Goal: Download file/media

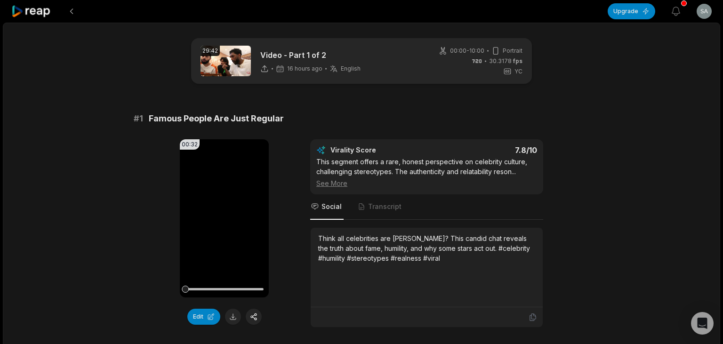
scroll to position [910, 0]
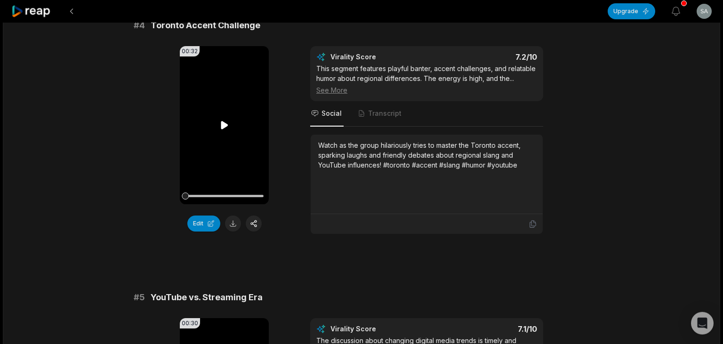
click at [223, 129] on icon at bounding box center [224, 125] width 7 height 8
click at [223, 128] on icon at bounding box center [225, 125] width 4 height 6
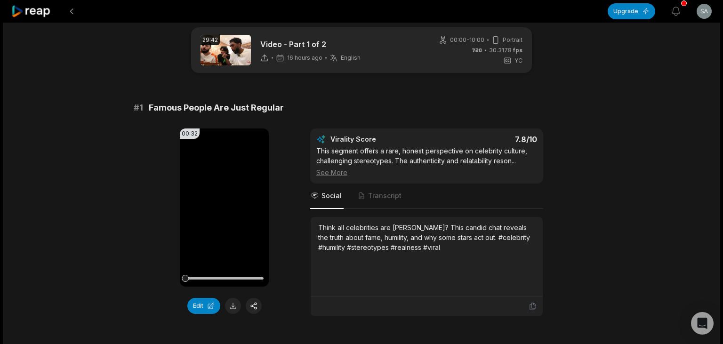
scroll to position [15, 0]
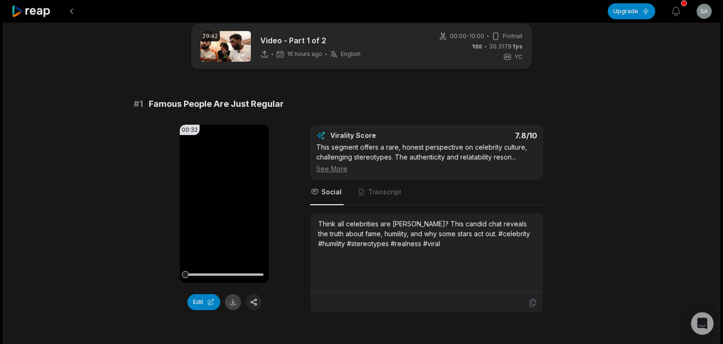
click at [233, 302] on button at bounding box center [233, 302] width 16 height 16
click at [229, 198] on video "Your browser does not support mp4 format." at bounding box center [224, 204] width 89 height 158
click at [204, 303] on button "Edit" at bounding box center [203, 302] width 33 height 16
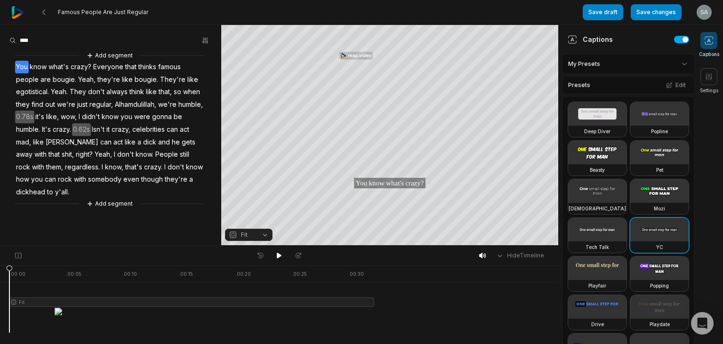
click at [686, 67] on html "Famous People Are Just Regular Save draft Save changes Open user menu Captions …" at bounding box center [361, 172] width 723 height 344
click at [708, 76] on icon at bounding box center [708, 76] width 9 height 9
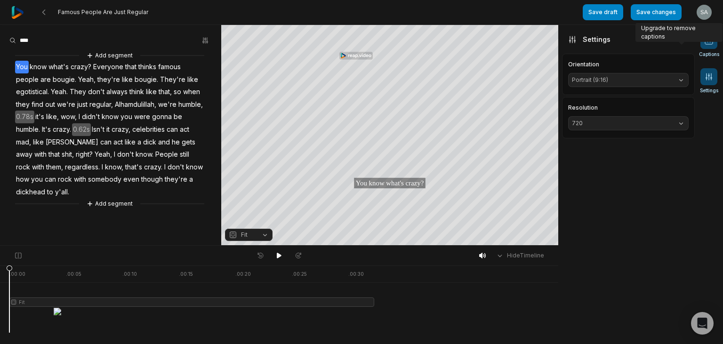
click at [712, 51] on span "Captions" at bounding box center [709, 54] width 20 height 7
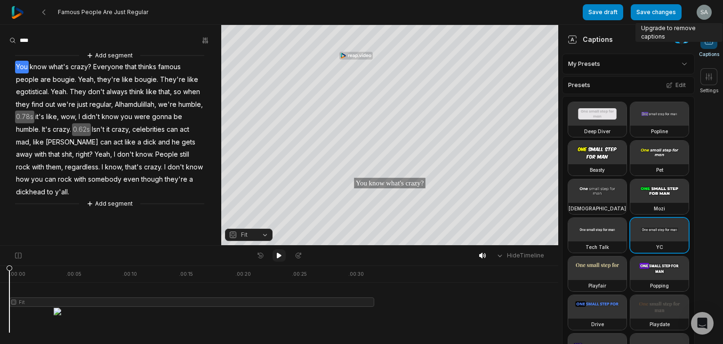
click at [276, 253] on icon at bounding box center [279, 256] width 8 height 8
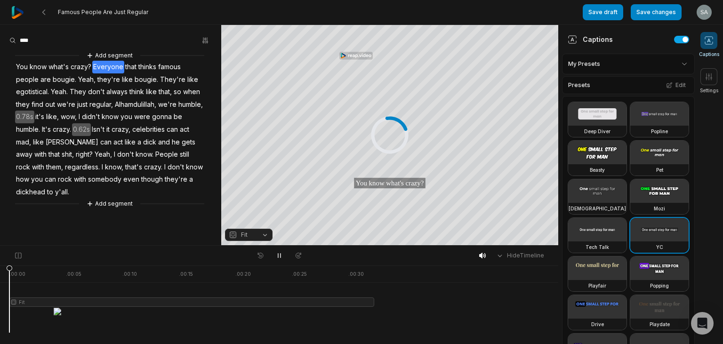
drag, startPoint x: 69, startPoint y: 269, endPoint x: 0, endPoint y: 284, distance: 70.4
click at [0, 284] on div ". 00:00 . 00:05 . 00:10 . 00:15 . 00:20 . 00:25 . 00:30 Fit" at bounding box center [279, 305] width 558 height 79
drag, startPoint x: 31, startPoint y: 268, endPoint x: 0, endPoint y: 281, distance: 33.4
click at [0, 281] on div ". 00:00 . 00:05 . 00:10 . 00:15 . 00:20 . 00:25 . 00:30 Fit" at bounding box center [279, 305] width 558 height 79
drag, startPoint x: 13, startPoint y: 271, endPoint x: 0, endPoint y: 277, distance: 13.9
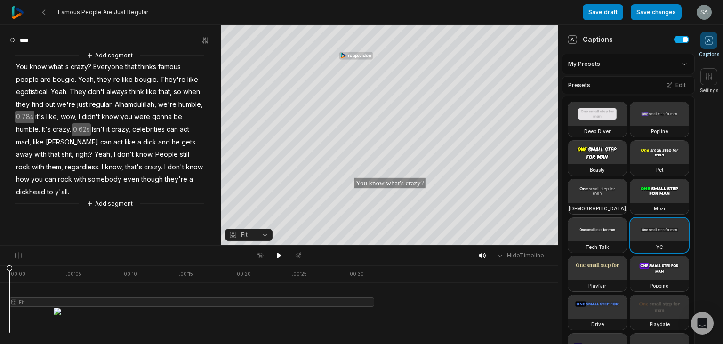
click at [0, 277] on div ". 00:00 . 00:05 . 00:10 . 00:15 . 00:20 . 00:25 . 00:30 Fit" at bounding box center [279, 305] width 558 height 79
click at [203, 40] on icon "button" at bounding box center [206, 41] width 8 height 8
click at [186, 79] on div "Correct" at bounding box center [184, 85] width 56 height 14
click at [83, 41] on icon at bounding box center [84, 40] width 6 height 6
click at [105, 204] on button "Add segment" at bounding box center [110, 204] width 50 height 10
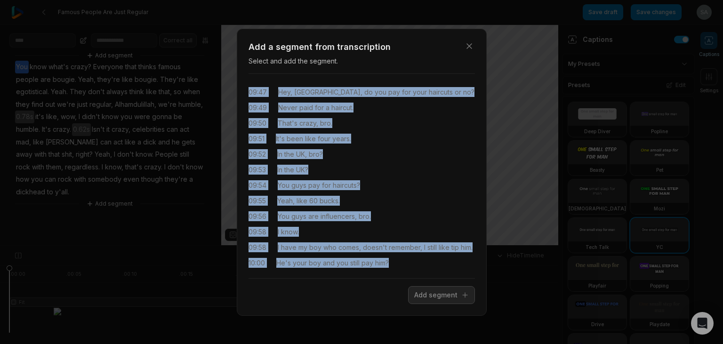
scroll to position [2735, 0]
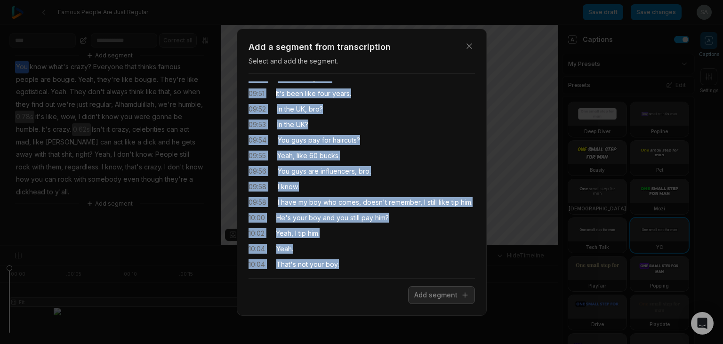
drag, startPoint x: 279, startPoint y: 90, endPoint x: 342, endPoint y: 256, distance: 176.7
click at [342, 256] on div "05:27 That's OD. 05:30 But sometimes I get it while celebrities are dickheads. …" at bounding box center [362, 175] width 226 height 189
click at [405, 275] on div "10:05 Bro, it's a principal." at bounding box center [362, 280] width 226 height 10
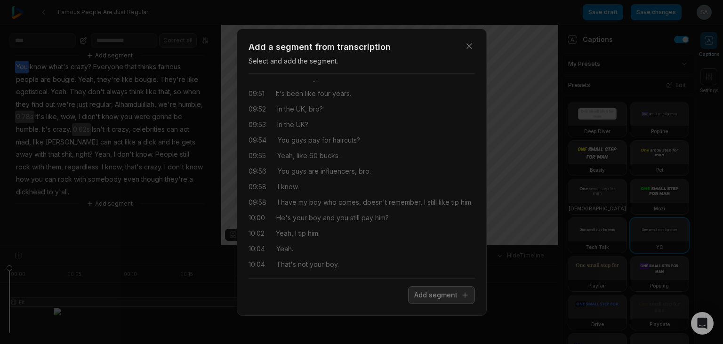
click at [269, 250] on div "05:27 That's OD. 05:30 But sometimes I get it while celebrities are dickheads. …" at bounding box center [362, 175] width 226 height 189
click at [283, 259] on span "That's" at bounding box center [286, 264] width 20 height 10
drag, startPoint x: 277, startPoint y: 244, endPoint x: 340, endPoint y: 244, distance: 63.1
click at [340, 259] on div "10:04 That's not your boy." at bounding box center [362, 264] width 226 height 10
click at [438, 288] on button "Add segment" at bounding box center [441, 295] width 67 height 18
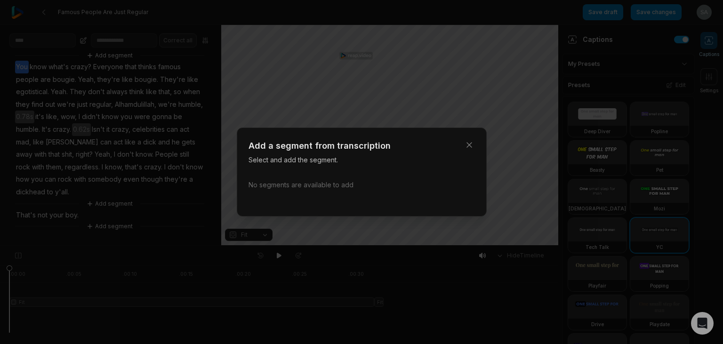
scroll to position [0, 0]
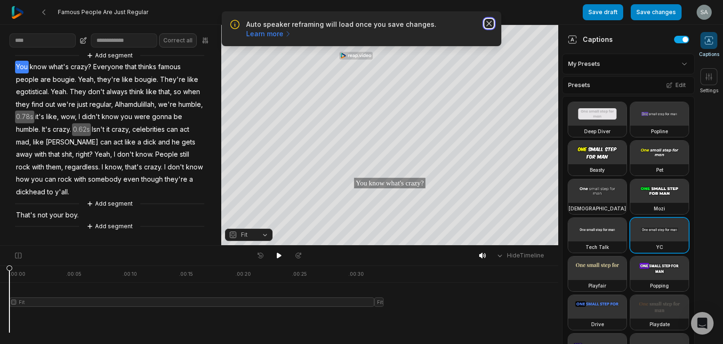
click at [491, 22] on icon "button" at bounding box center [489, 23] width 5 height 5
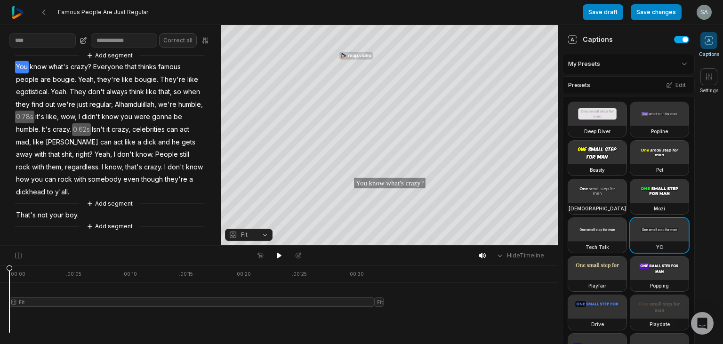
click at [265, 233] on button "Fit" at bounding box center [249, 235] width 48 height 12
click at [254, 219] on div "Fill" at bounding box center [249, 220] width 48 height 12
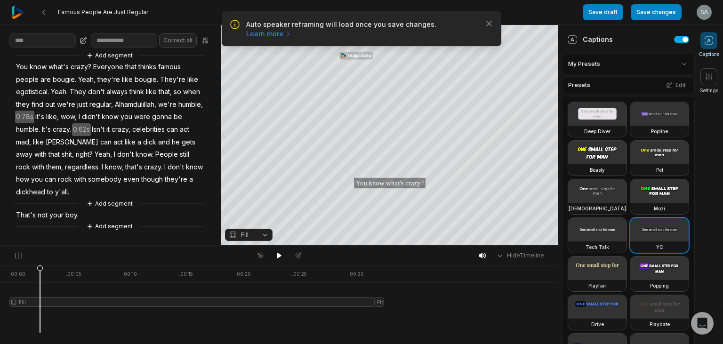
drag, startPoint x: 40, startPoint y: 271, endPoint x: 0, endPoint y: 283, distance: 41.9
click at [0, 283] on div ". 00:00 . 00:05 . 00:10 . 00:15 . 00:20 . 00:25 . 00:30 Fill Fit" at bounding box center [279, 305] width 558 height 79
click at [639, 12] on button "Save changes" at bounding box center [656, 12] width 51 height 16
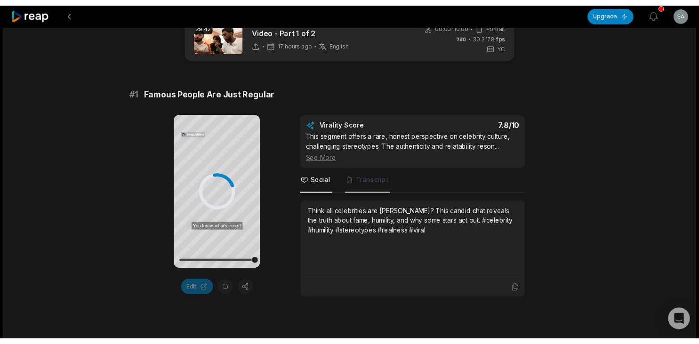
scroll to position [40, 0]
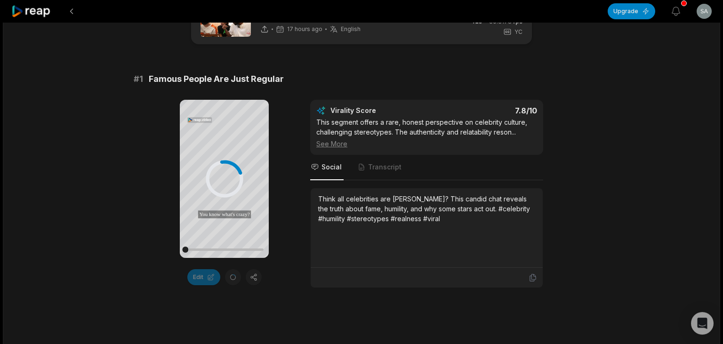
drag, startPoint x: 265, startPoint y: 249, endPoint x: 136, endPoint y: 264, distance: 129.8
click at [136, 264] on div "Your browser does not support mp4 format. You know what's crazy? Everyone that …" at bounding box center [362, 194] width 456 height 188
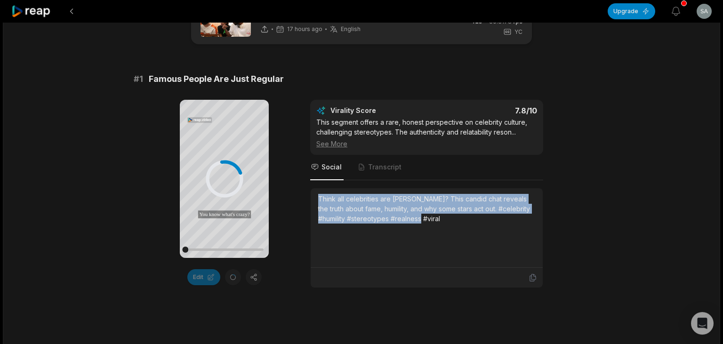
drag, startPoint x: 320, startPoint y: 198, endPoint x: 468, endPoint y: 245, distance: 155.0
click at [468, 245] on div "Think all celebrities are [PERSON_NAME]? This candid chat reveals the truth abo…" at bounding box center [426, 228] width 217 height 68
click at [364, 210] on div "Think all celebrities are [PERSON_NAME]? This candid chat reveals the truth abo…" at bounding box center [426, 209] width 217 height 30
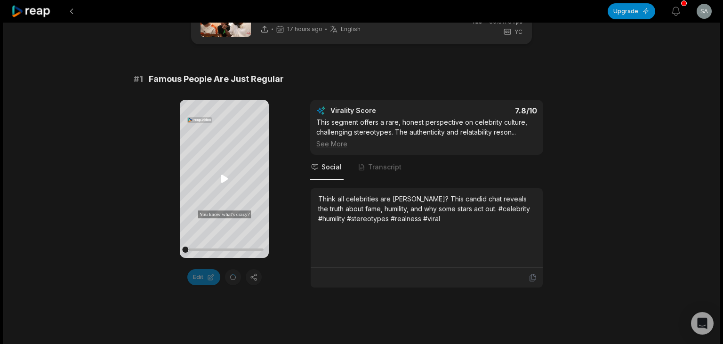
click at [223, 178] on icon at bounding box center [224, 179] width 7 height 8
click at [223, 178] on icon at bounding box center [225, 179] width 4 height 6
drag, startPoint x: 178, startPoint y: 253, endPoint x: 170, endPoint y: 255, distance: 7.8
click at [170, 255] on div "Your browser does not support mp4 format. You know what's crazy? Everyone that …" at bounding box center [362, 194] width 456 height 188
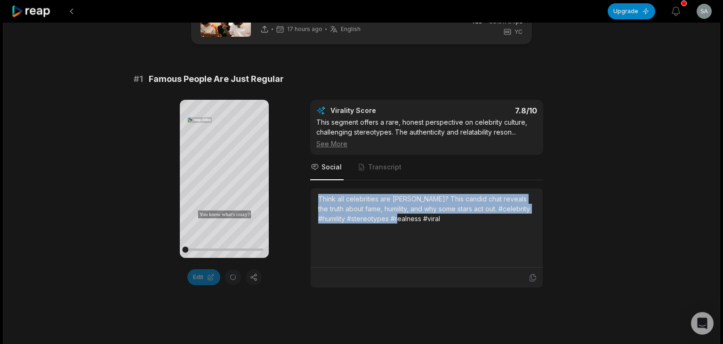
drag, startPoint x: 332, startPoint y: 203, endPoint x: 470, endPoint y: 218, distance: 139.2
click at [470, 218] on div "Think all celebrities are [PERSON_NAME]? This candid chat reveals the truth abo…" at bounding box center [427, 228] width 232 height 80
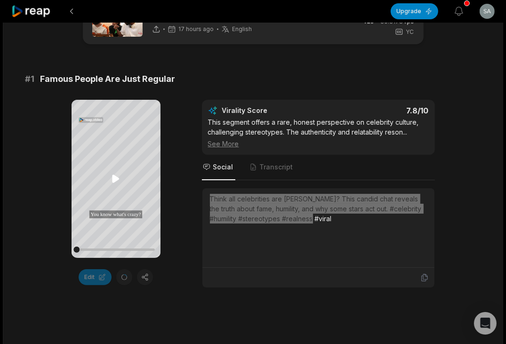
click at [114, 179] on icon at bounding box center [116, 179] width 7 height 8
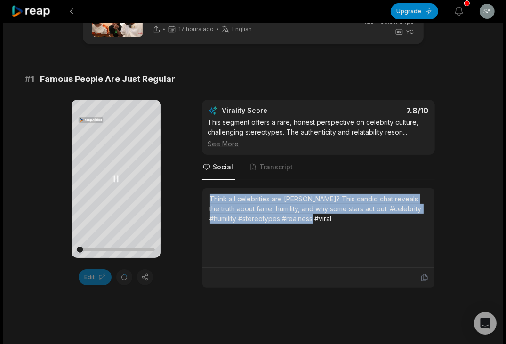
click at [114, 179] on icon at bounding box center [115, 178] width 11 height 11
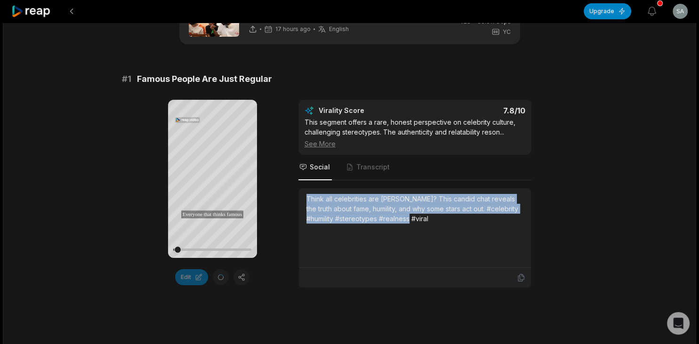
click at [40, 10] on icon at bounding box center [31, 11] width 40 height 13
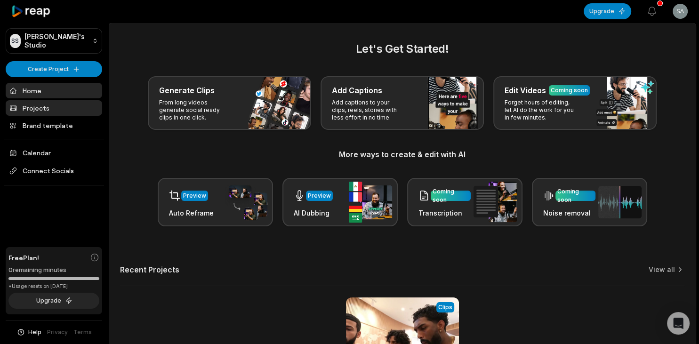
click at [42, 108] on link "Projects" at bounding box center [54, 108] width 97 height 16
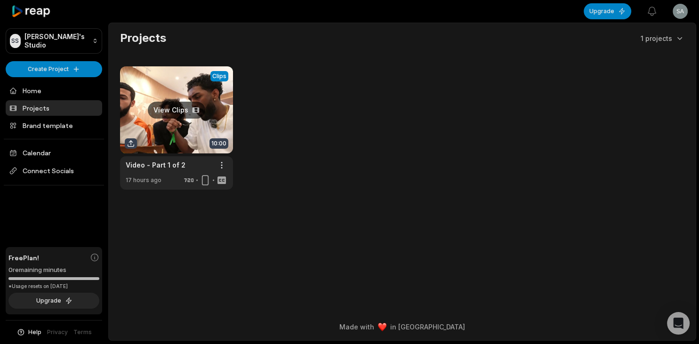
click at [172, 171] on link at bounding box center [176, 127] width 113 height 123
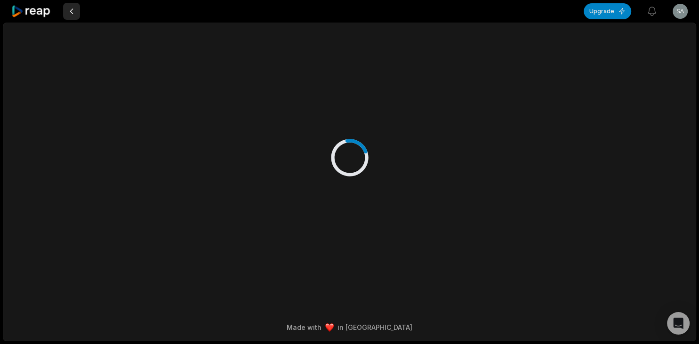
click at [71, 13] on button at bounding box center [71, 11] width 17 height 17
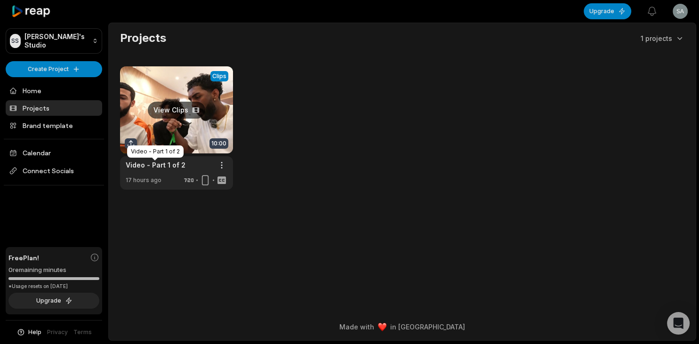
click at [178, 168] on link "Video - Part 1 of 2" at bounding box center [156, 165] width 60 height 10
click at [167, 175] on link at bounding box center [176, 127] width 113 height 123
click at [207, 184] on icon at bounding box center [205, 180] width 11 height 11
click at [205, 176] on icon at bounding box center [205, 180] width 11 height 11
click at [221, 179] on icon at bounding box center [221, 180] width 11 height 11
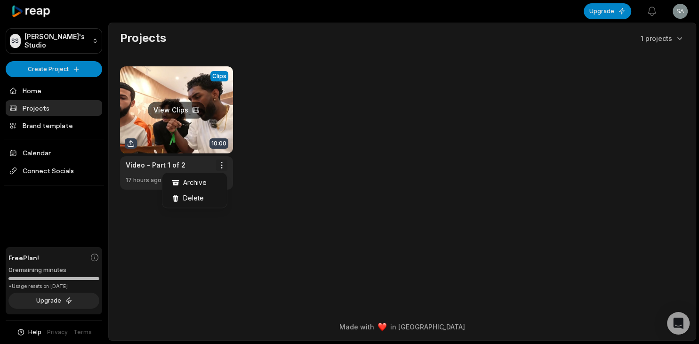
click at [221, 165] on html "SS Shiva's Studio Create Project Home Projects Brand template Calendar Connect …" at bounding box center [349, 172] width 699 height 344
click at [276, 191] on html "SS Shiva's Studio Create Project Home Projects Brand template Calendar Connect …" at bounding box center [349, 172] width 699 height 344
click at [151, 129] on link at bounding box center [176, 127] width 113 height 123
click at [181, 106] on link at bounding box center [176, 127] width 113 height 123
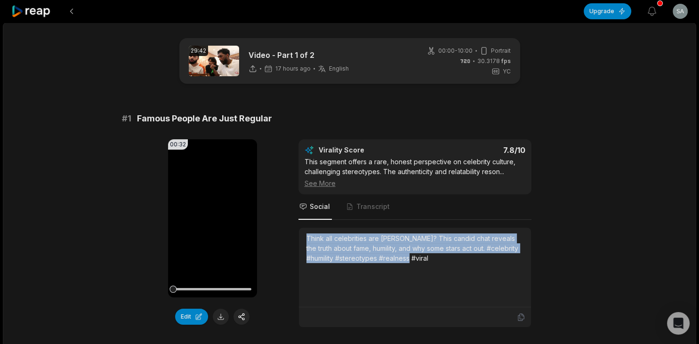
drag, startPoint x: 307, startPoint y: 238, endPoint x: 436, endPoint y: 259, distance: 131.1
click at [436, 259] on div "Think all celebrities are [PERSON_NAME]? This candid chat reveals the truth abo…" at bounding box center [415, 249] width 217 height 30
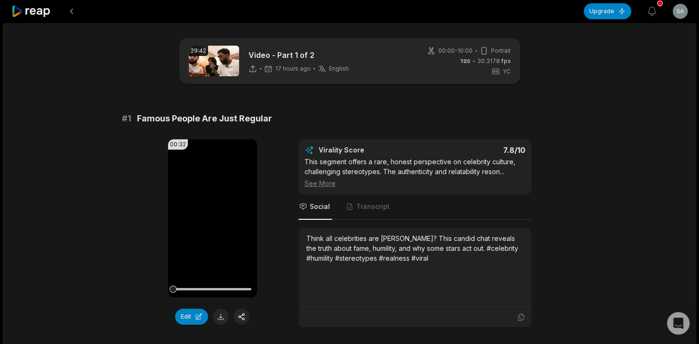
click at [425, 176] on div "This segment offers a rare, honest perspective on celebrity culture, challengin…" at bounding box center [415, 173] width 221 height 32
drag, startPoint x: 392, startPoint y: 160, endPoint x: 523, endPoint y: 159, distance: 130.9
click at [523, 159] on div "This segment offers a rare, honest perspective on celebrity culture, challengin…" at bounding box center [415, 173] width 221 height 32
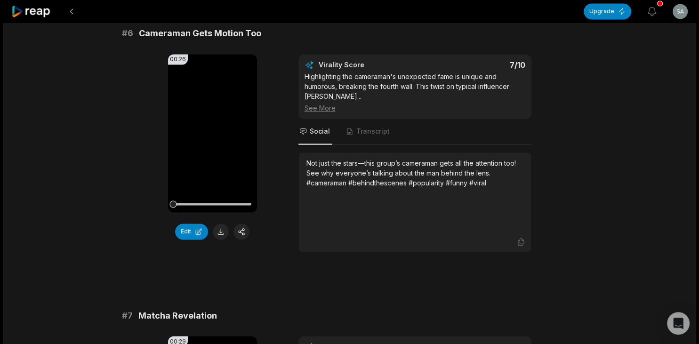
scroll to position [1471, 0]
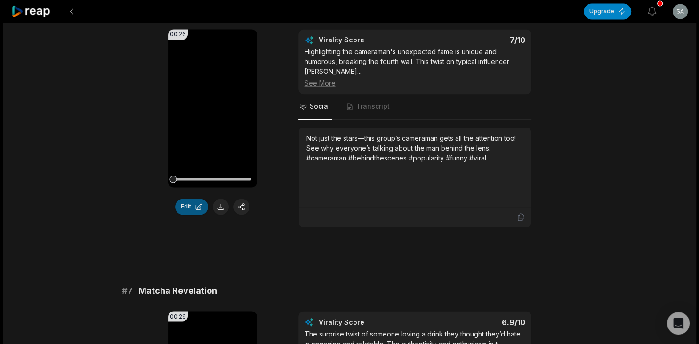
click at [202, 215] on button "Edit" at bounding box center [191, 207] width 33 height 16
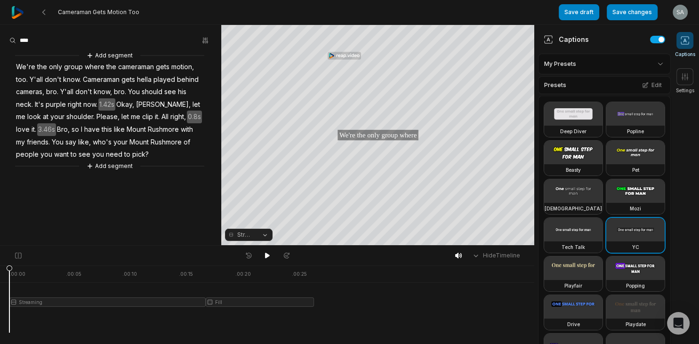
click at [267, 236] on button "Streaming" at bounding box center [249, 235] width 48 height 12
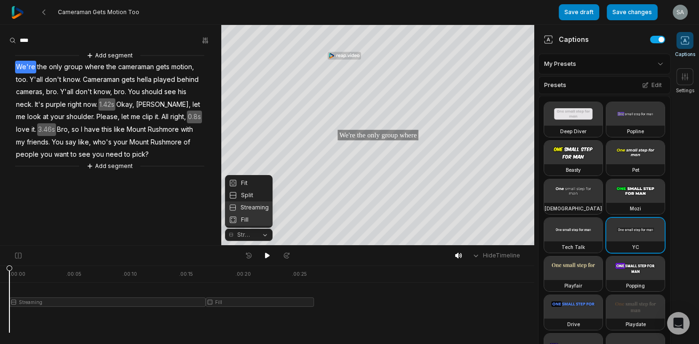
click at [249, 220] on div "Fill" at bounding box center [249, 220] width 48 height 12
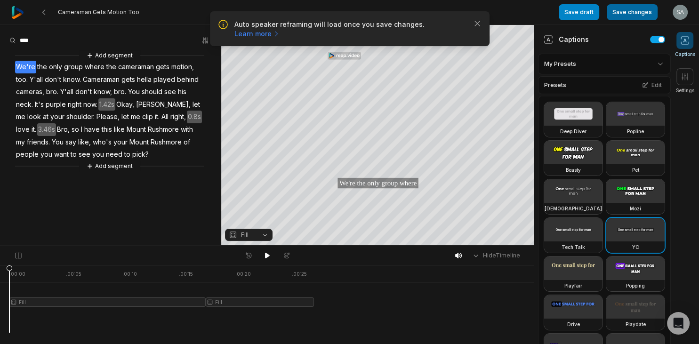
click at [630, 14] on button "Save changes" at bounding box center [632, 12] width 51 height 16
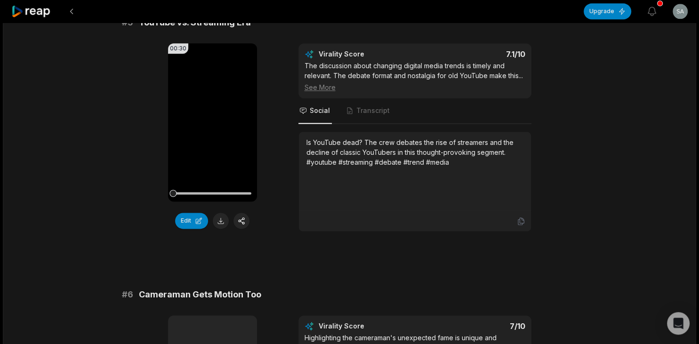
scroll to position [1177, 0]
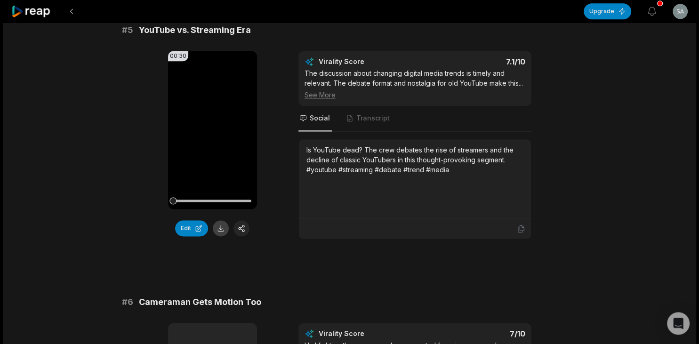
click at [223, 236] on button at bounding box center [221, 228] width 16 height 16
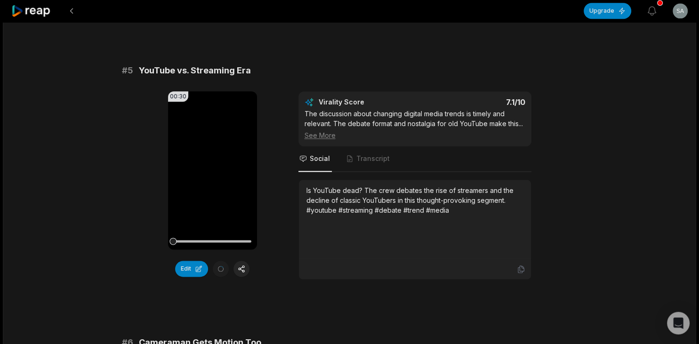
scroll to position [0, 0]
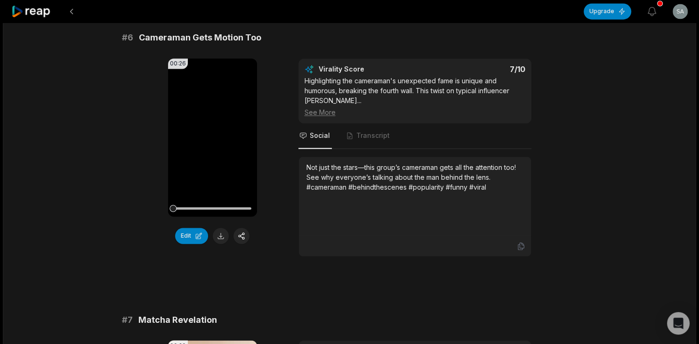
scroll to position [1440, 0]
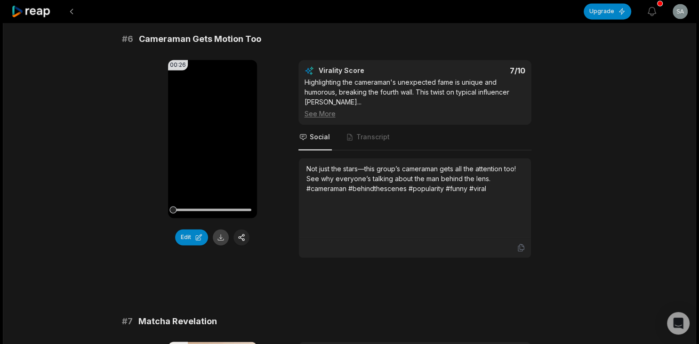
click at [218, 245] on button at bounding box center [221, 237] width 16 height 16
